Goal: Navigation & Orientation: Find specific page/section

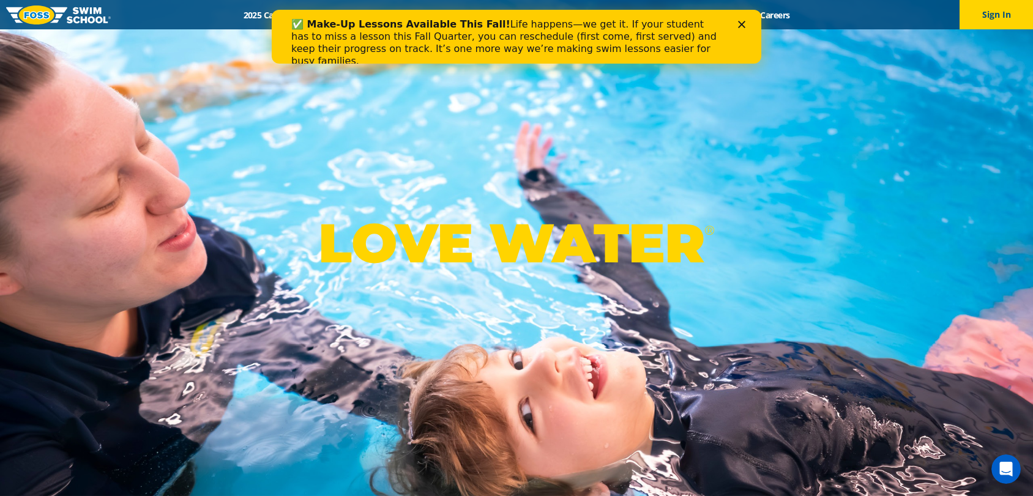
click at [742, 24] on polygon "Close" at bounding box center [741, 24] width 7 height 7
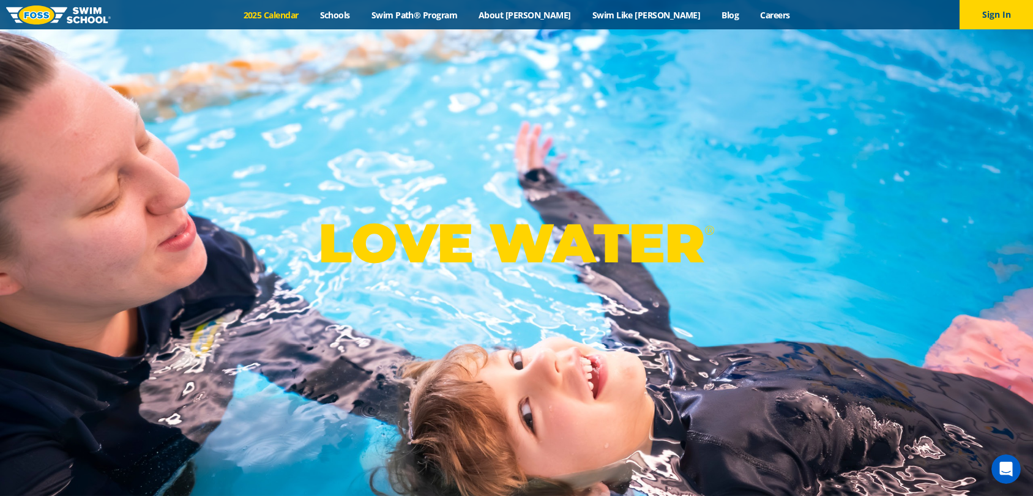
click at [309, 17] on link "2025 Calendar" at bounding box center [271, 15] width 76 height 12
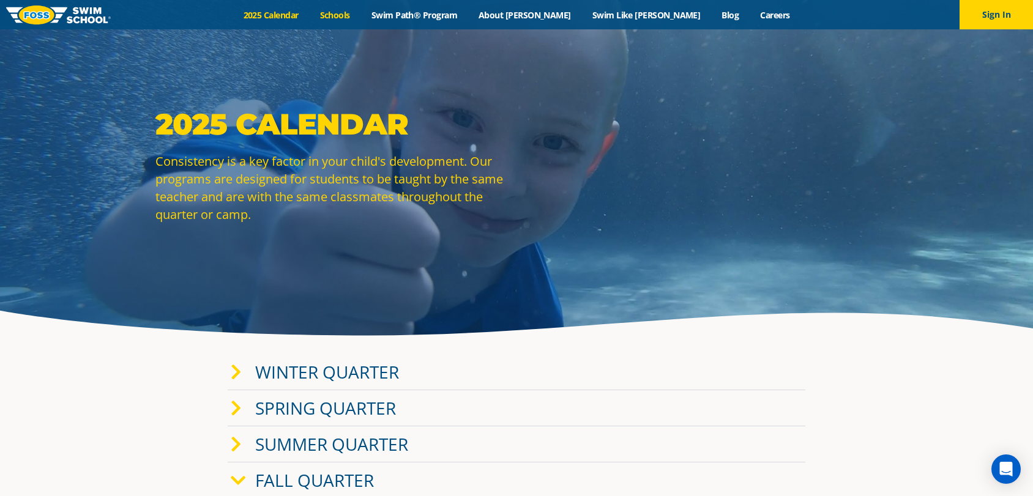
click at [360, 13] on link "Schools" at bounding box center [334, 15] width 51 height 12
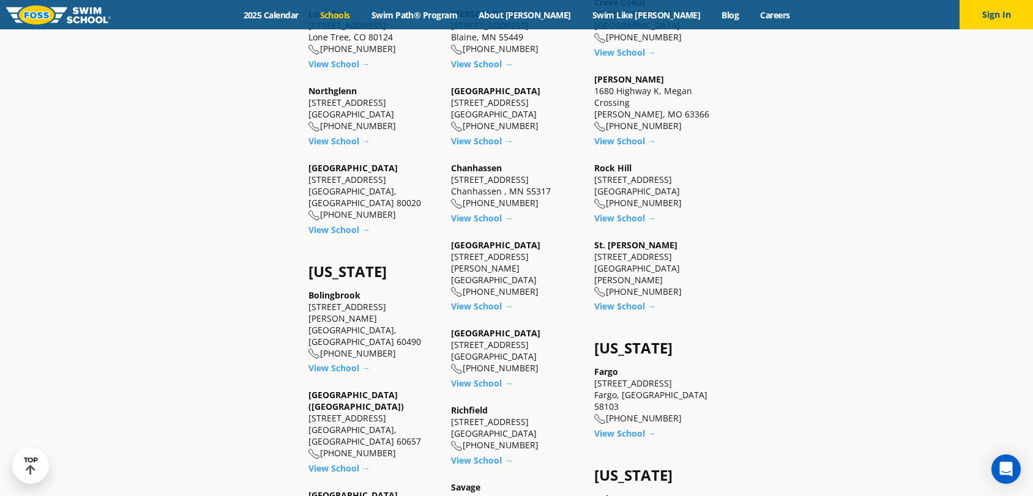
scroll to position [600, 0]
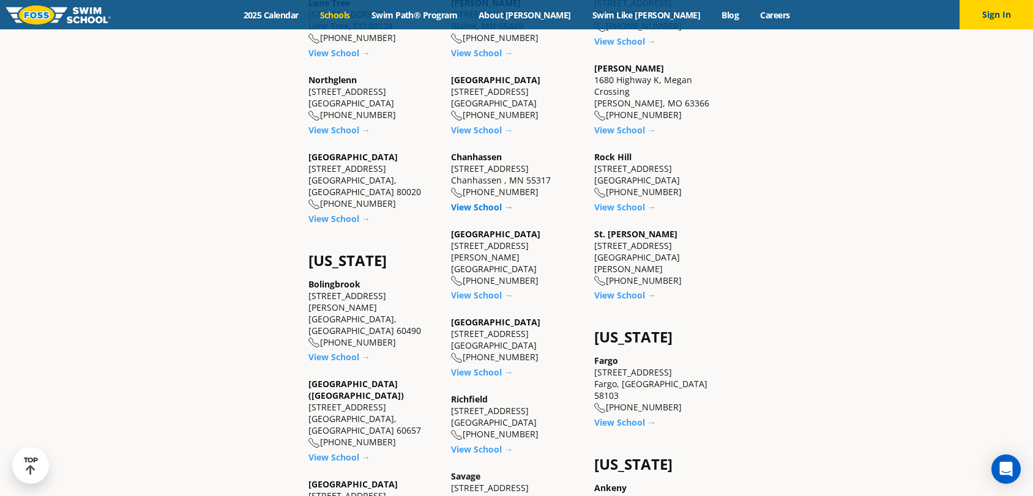
click at [465, 212] on link "View School →" at bounding box center [482, 207] width 62 height 12
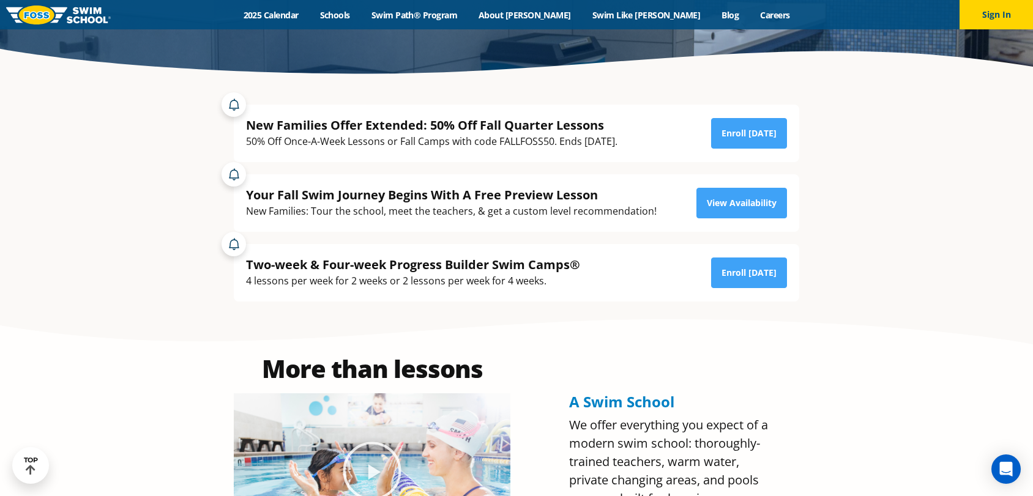
scroll to position [268, 0]
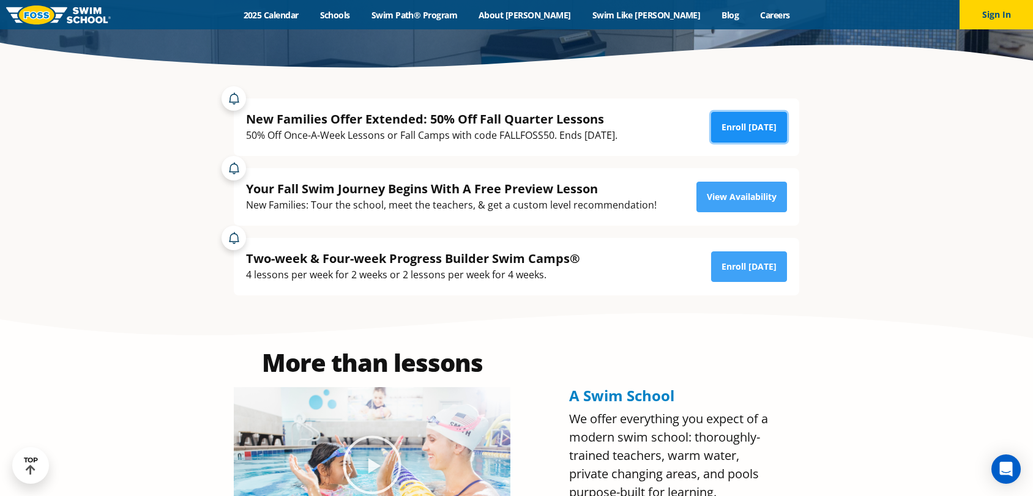
click at [751, 129] on link "Enroll Today" at bounding box center [749, 127] width 76 height 31
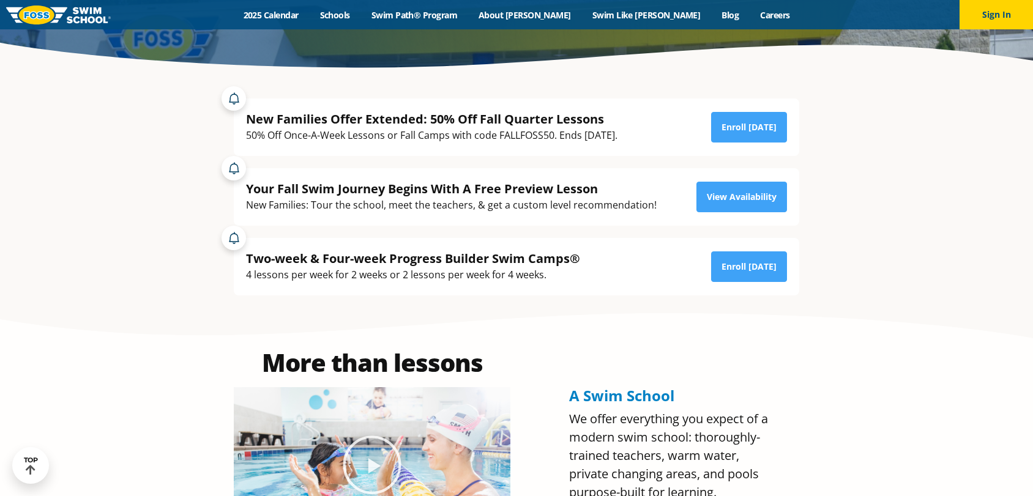
scroll to position [268, 0]
click at [455, 15] on link "Swim Path® Program" at bounding box center [413, 15] width 107 height 12
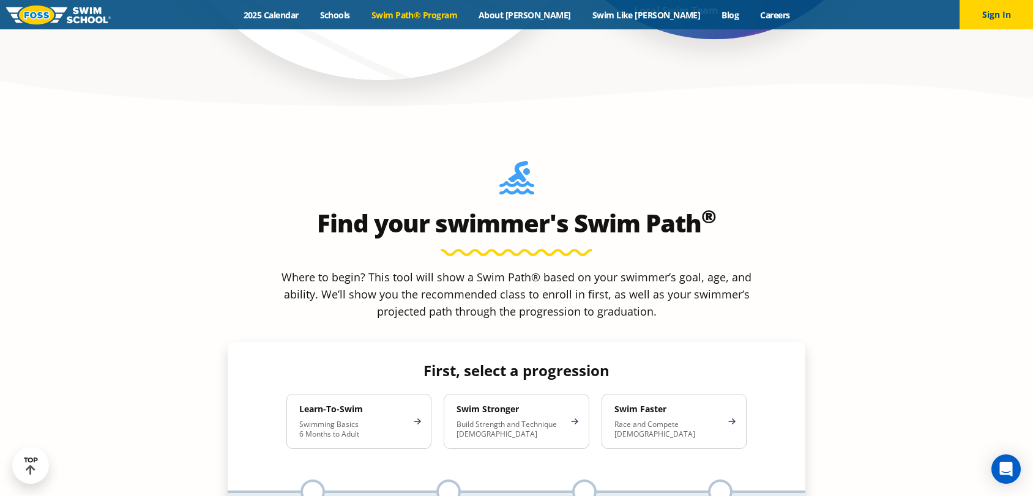
scroll to position [955, 0]
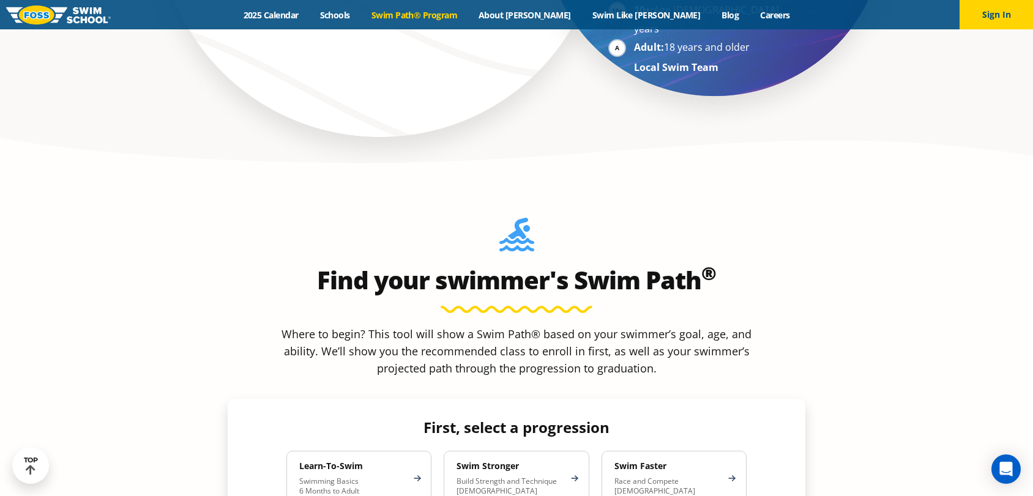
click at [715, 326] on p "Where to begin? This tool will show a Swim Path® based on your swimmer’s goal, …" at bounding box center [517, 351] width 480 height 51
click at [335, 477] on p "Swimming Basics 6 Months to Adult" at bounding box center [352, 487] width 107 height 20
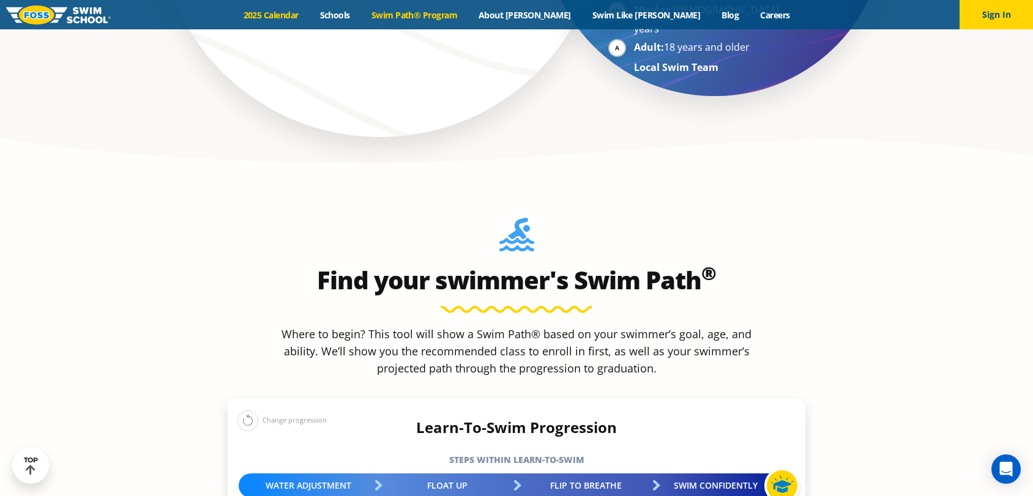
click at [297, 13] on link "2025 Calendar" at bounding box center [271, 15] width 76 height 12
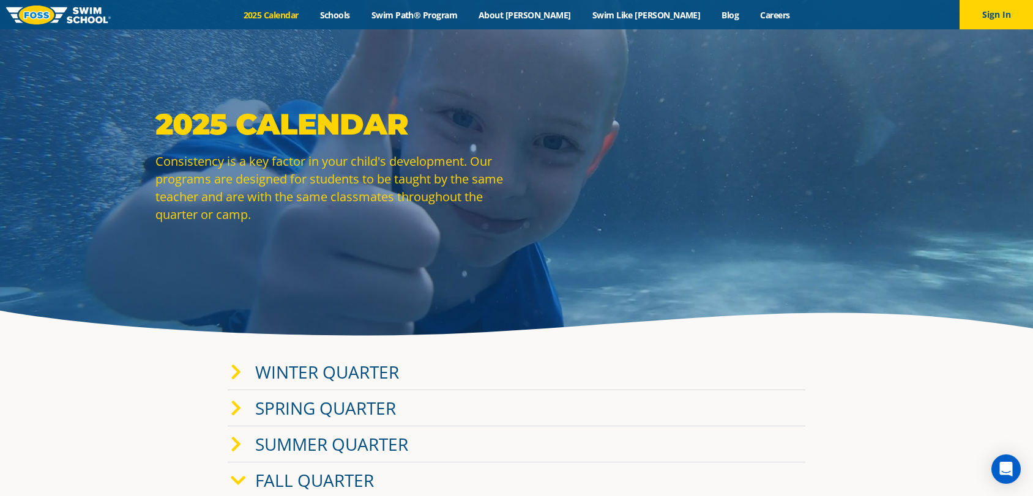
click at [240, 374] on icon at bounding box center [236, 372] width 11 height 17
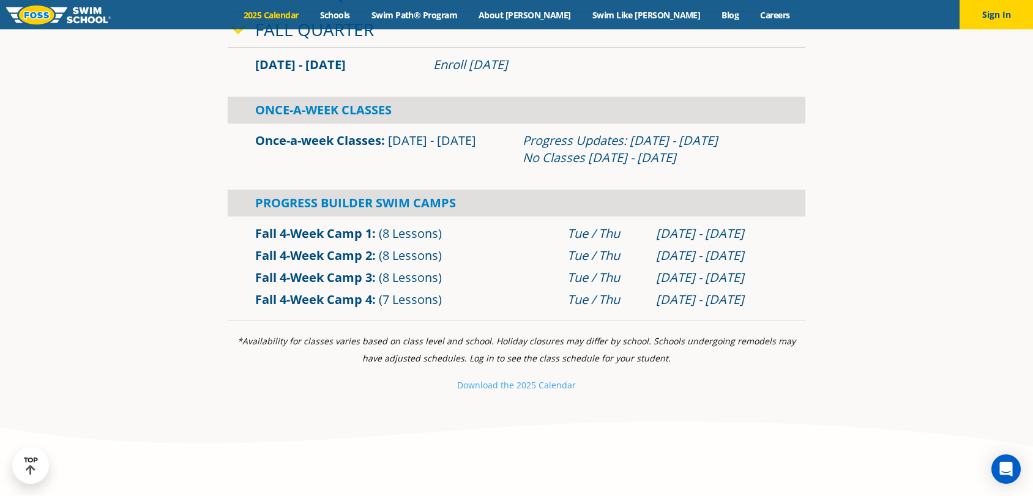
scroll to position [687, 0]
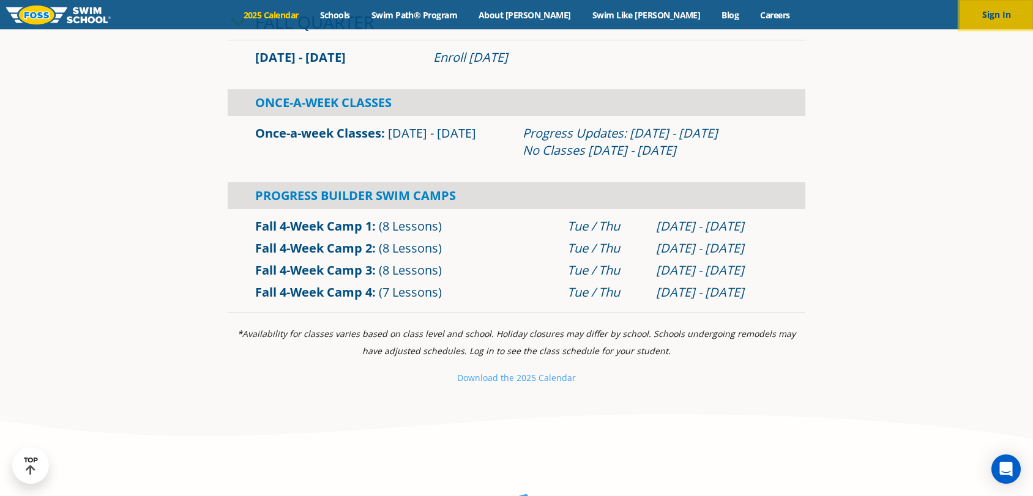
click at [987, 17] on button "Sign In" at bounding box center [995, 14] width 73 height 29
